Goal: Information Seeking & Learning: Compare options

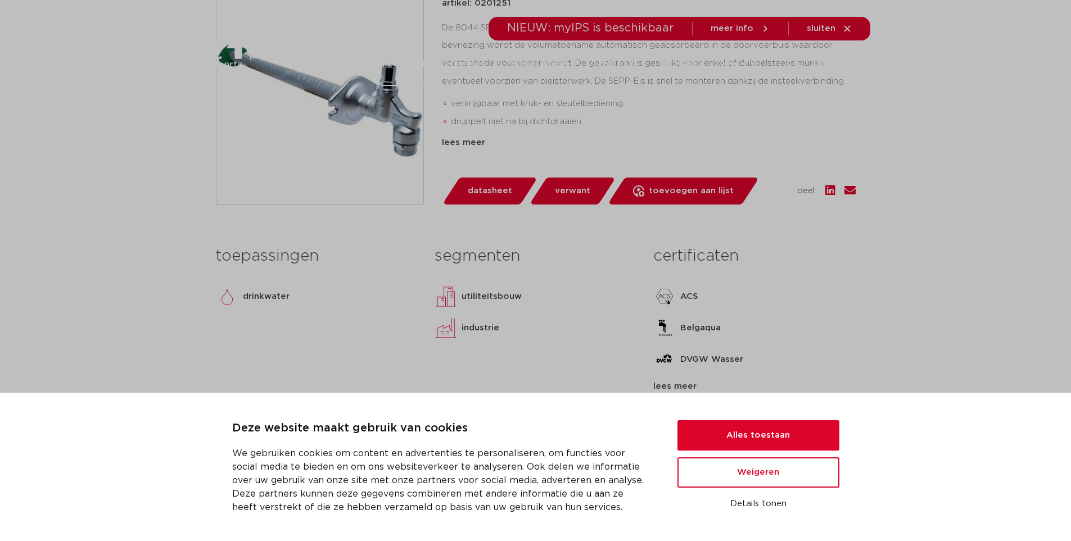
scroll to position [394, 0]
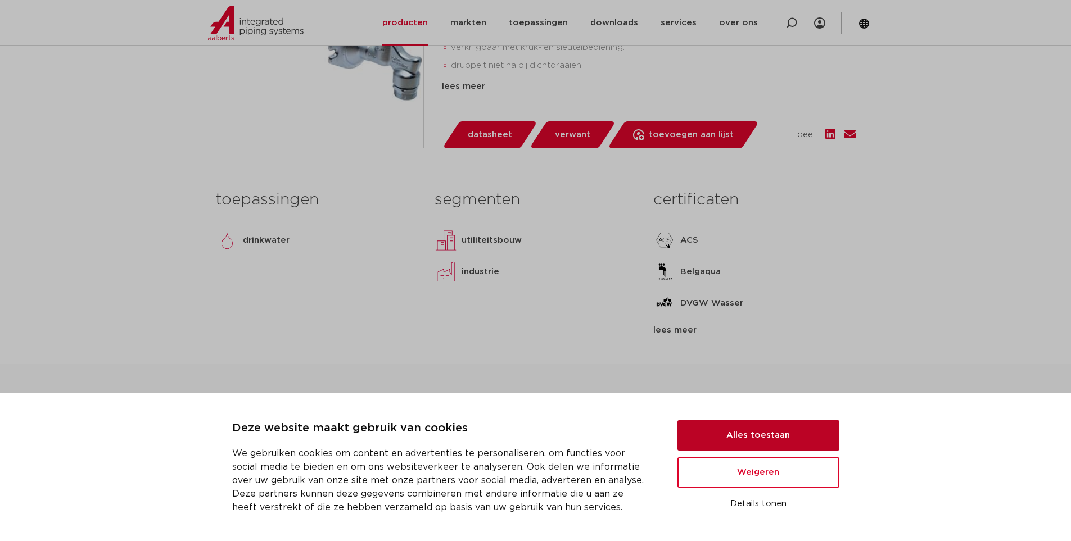
click at [761, 437] on button "Alles toestaan" at bounding box center [759, 436] width 162 height 30
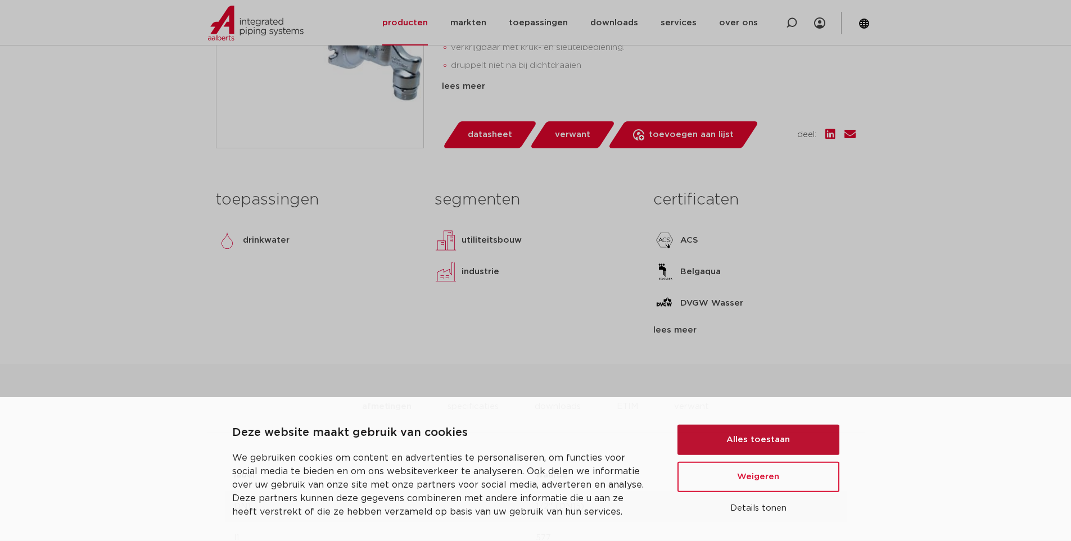
scroll to position [0, 0]
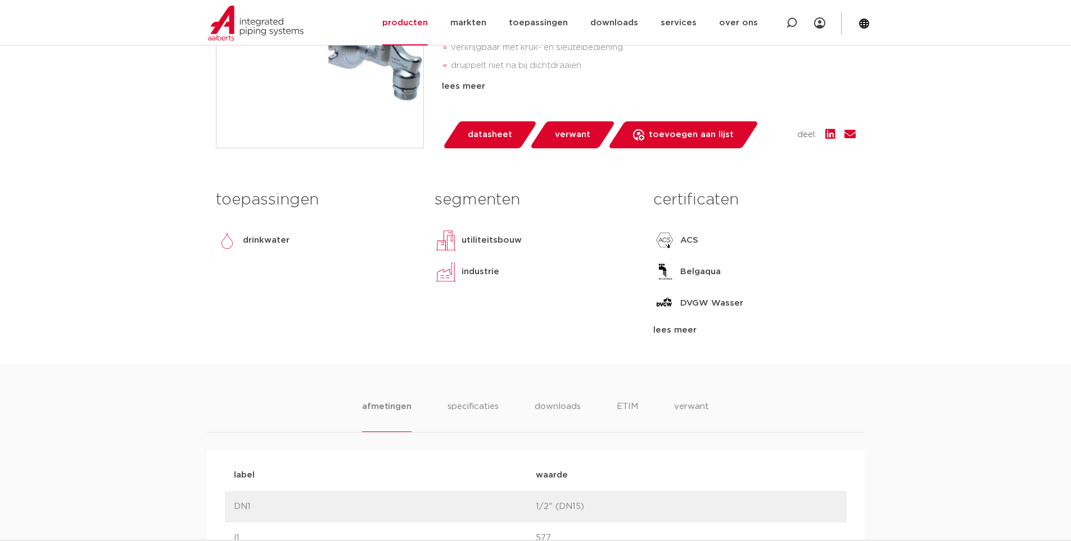
click at [579, 140] on span "verwant" at bounding box center [572, 135] width 35 height 18
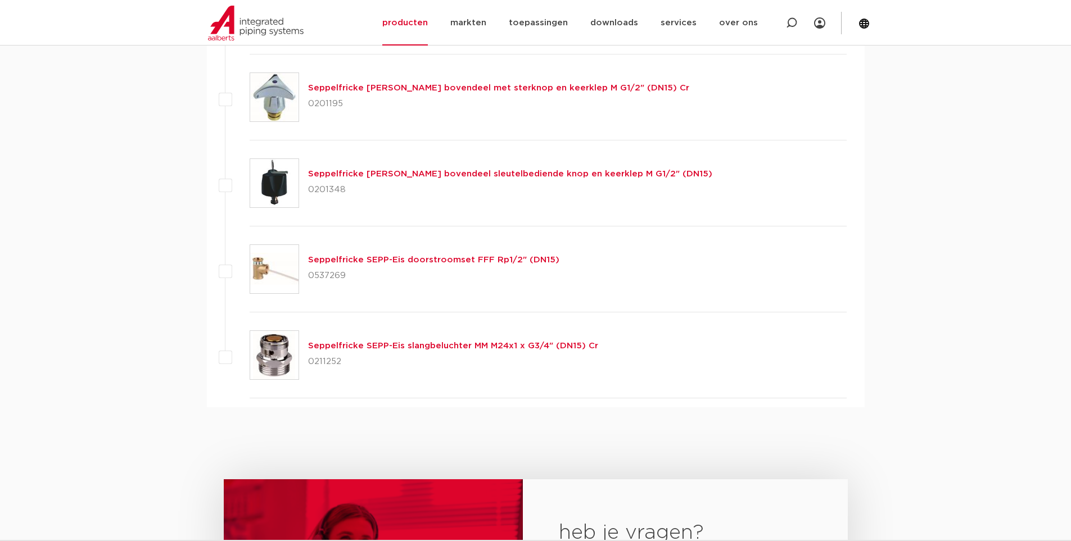
scroll to position [1376, 0]
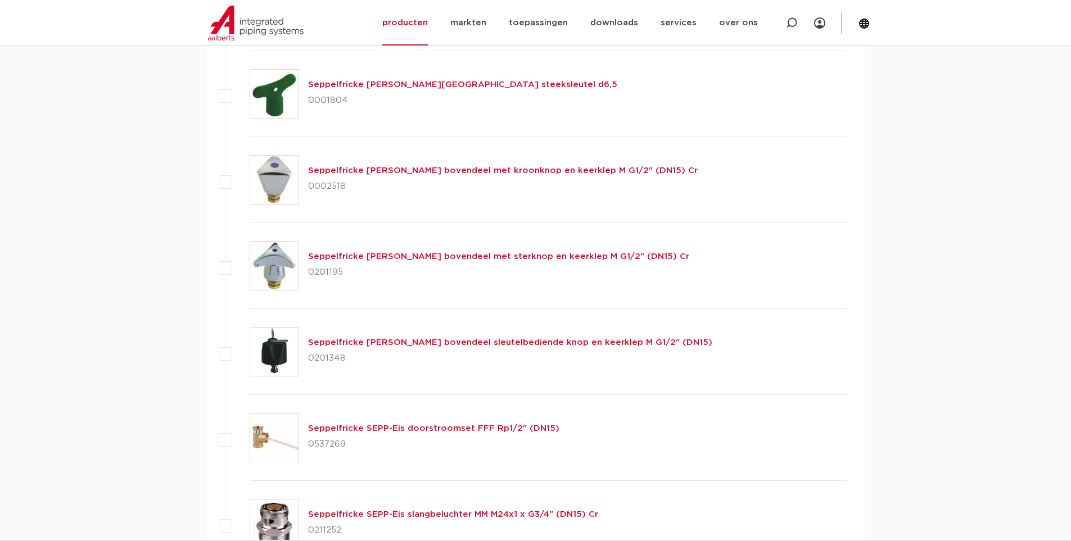
click at [374, 257] on link "Seppelfricke [PERSON_NAME] bovendeel met sterknop en keerklep M G1/2" (DN15) Cr" at bounding box center [498, 256] width 381 height 8
